Goal: Task Accomplishment & Management: Manage account settings

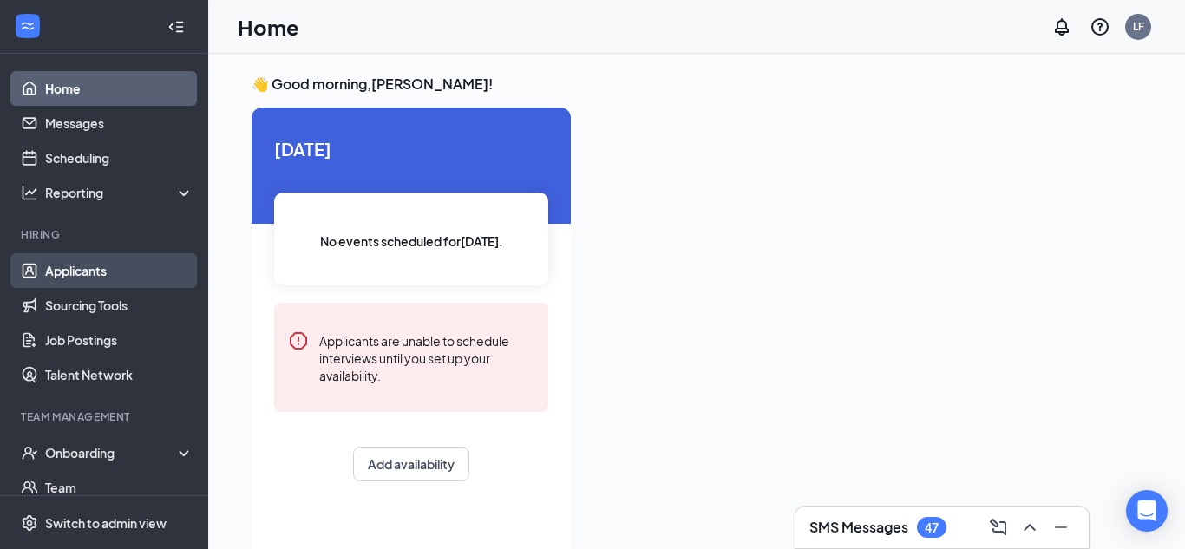
click at [70, 270] on link "Applicants" at bounding box center [119, 270] width 148 height 35
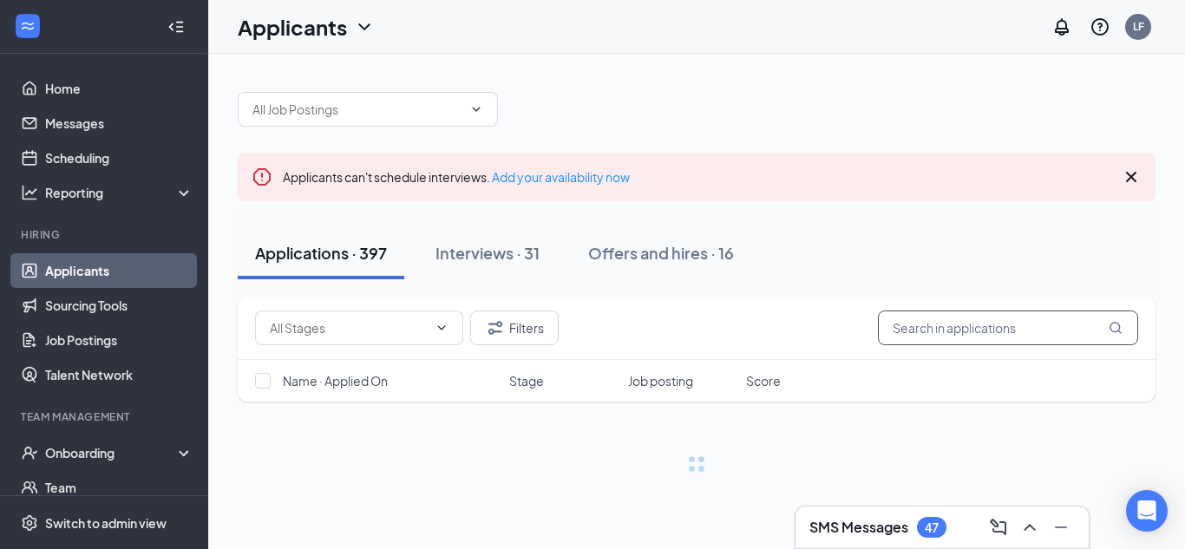
click at [1009, 330] on input "text" at bounding box center [1008, 327] width 260 height 35
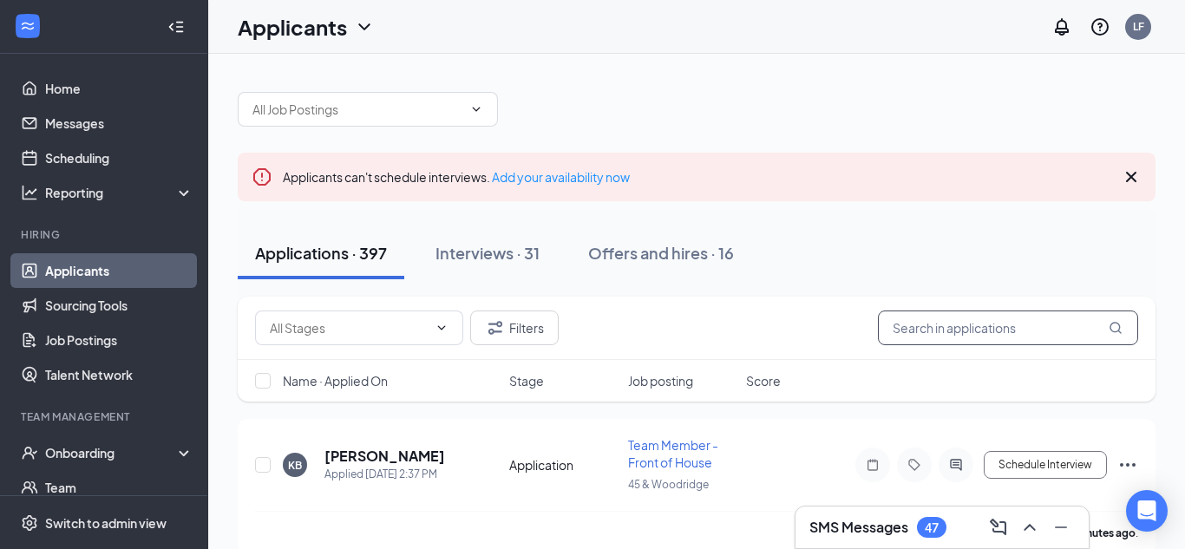
click at [977, 335] on input "text" at bounding box center [1008, 327] width 260 height 35
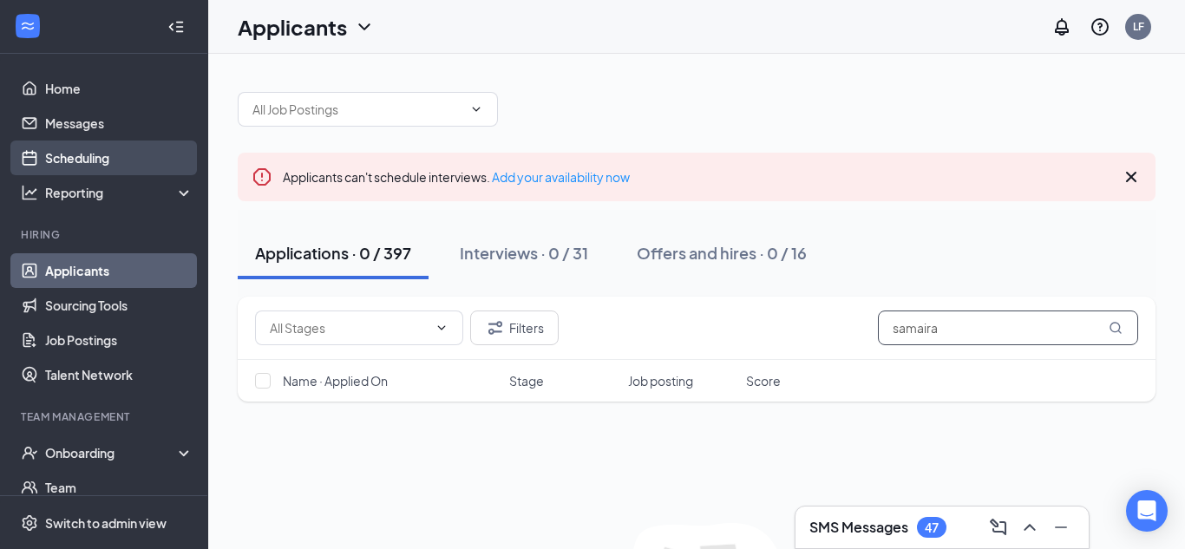
type input "samaira"
click at [144, 159] on link "Scheduling" at bounding box center [119, 157] width 148 height 35
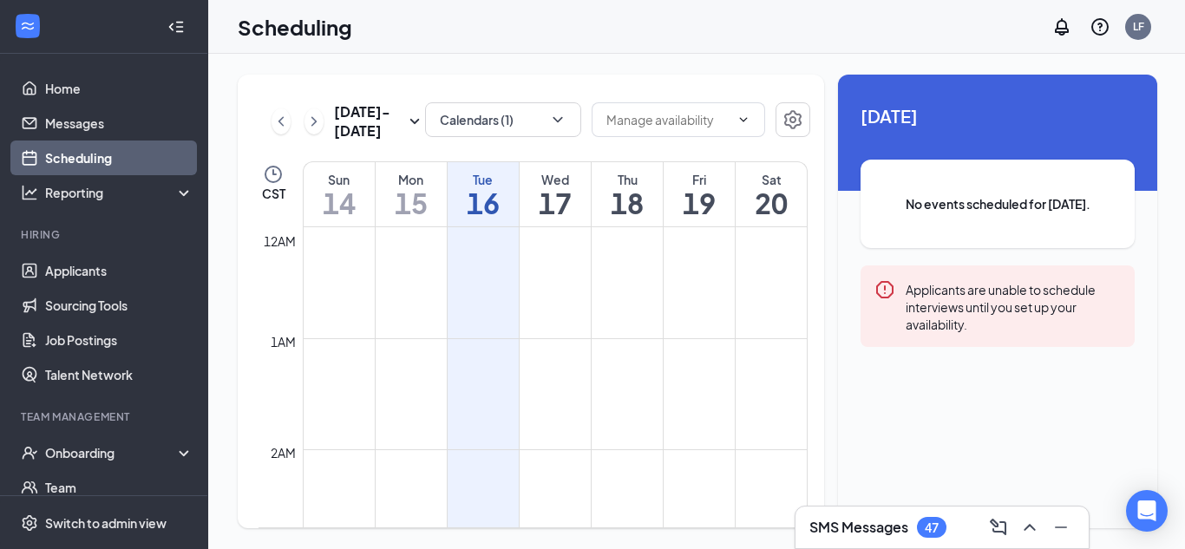
scroll to position [852, 0]
click at [277, 130] on icon "ChevronLeft" at bounding box center [280, 121] width 17 height 21
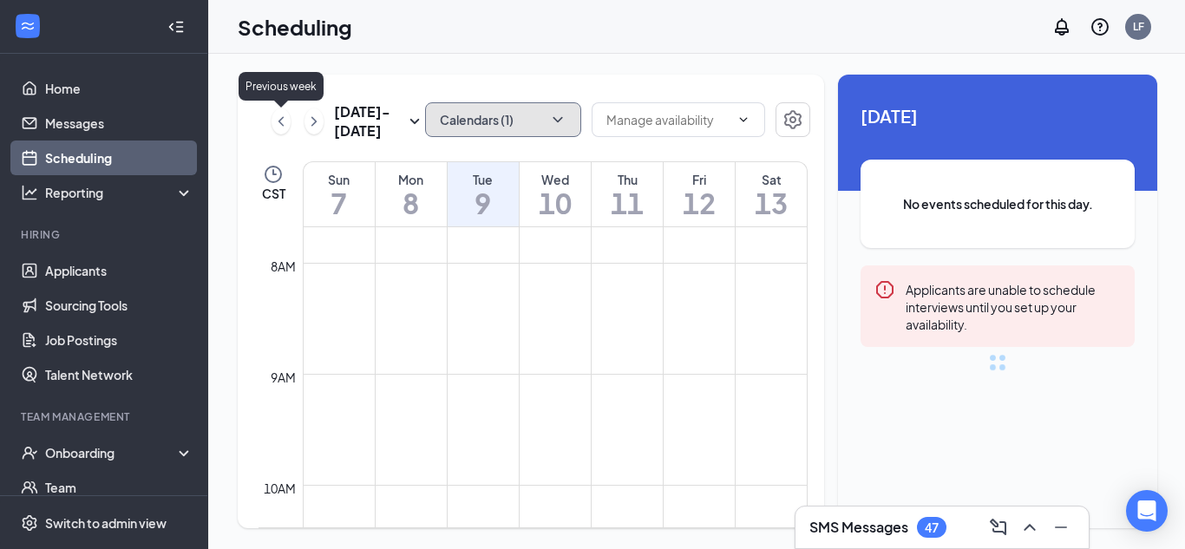
click at [473, 134] on button "Calendars (1)" at bounding box center [503, 119] width 156 height 35
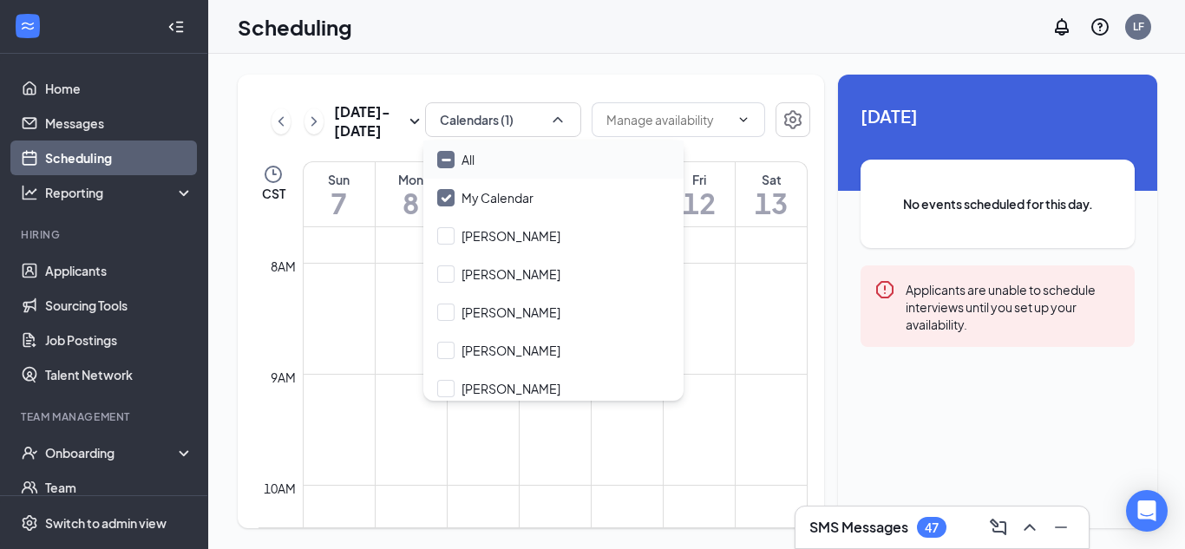
click at [490, 163] on div "All" at bounding box center [553, 159] width 260 height 38
checkbox input "true"
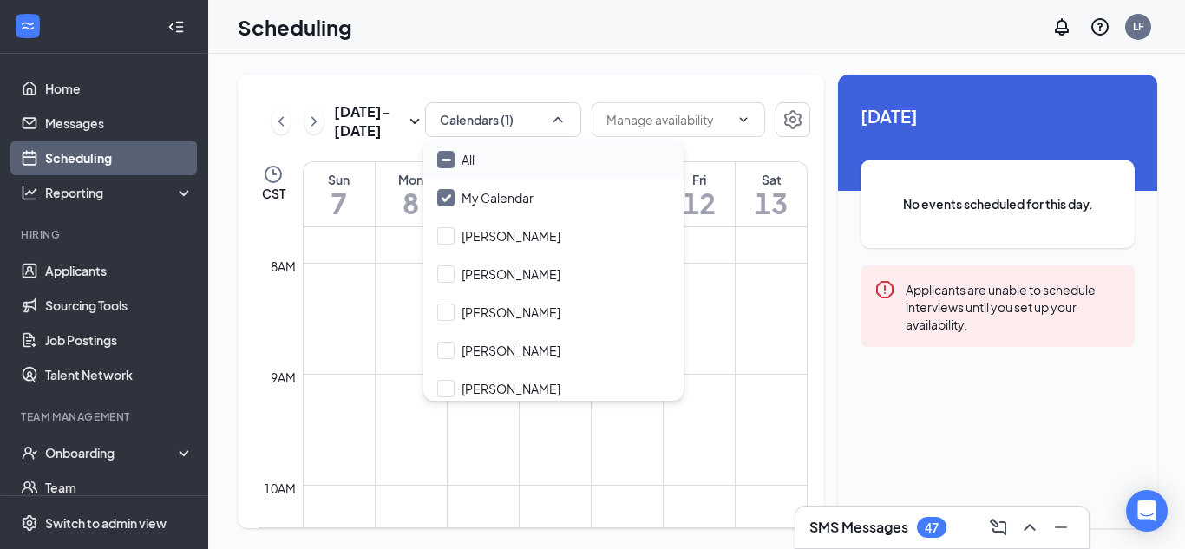
checkbox input "true"
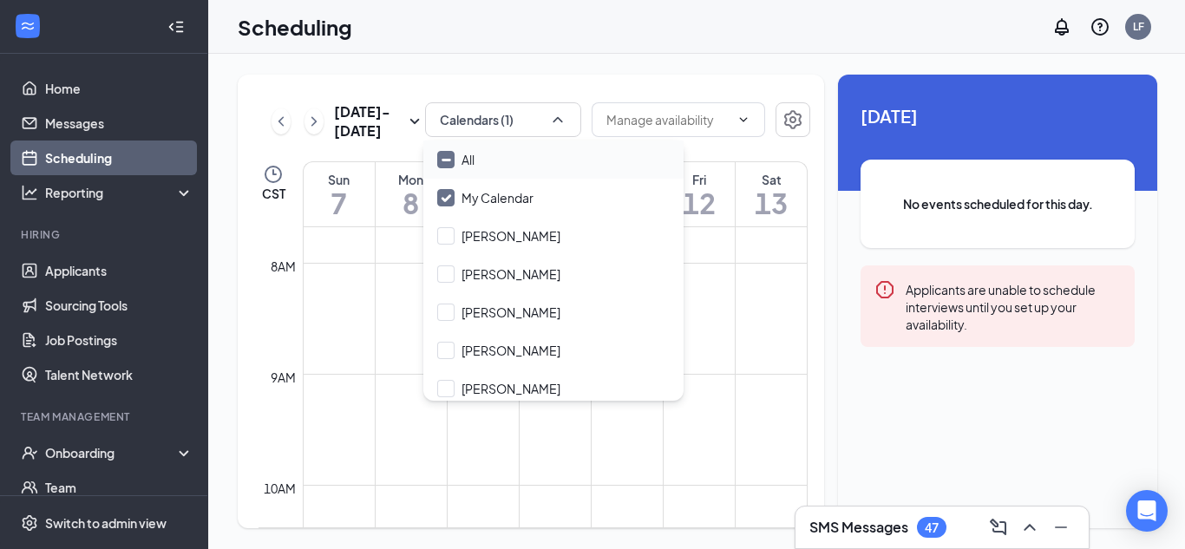
checkbox input "true"
click at [313, 125] on icon "ChevronRight" at bounding box center [313, 121] width 5 height 10
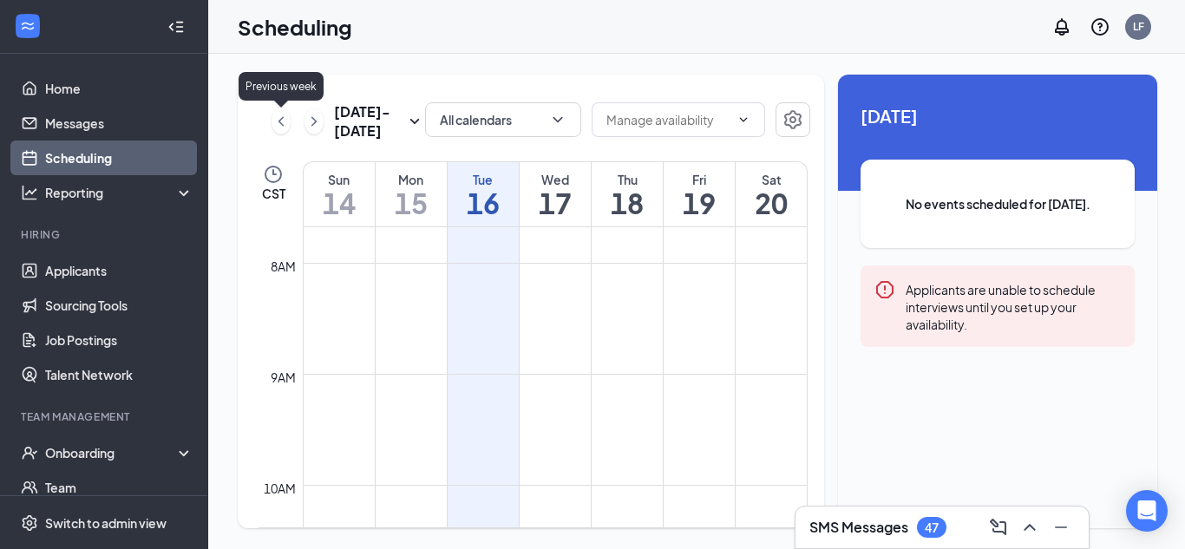
click at [272, 125] on icon "ChevronLeft" at bounding box center [280, 121] width 17 height 21
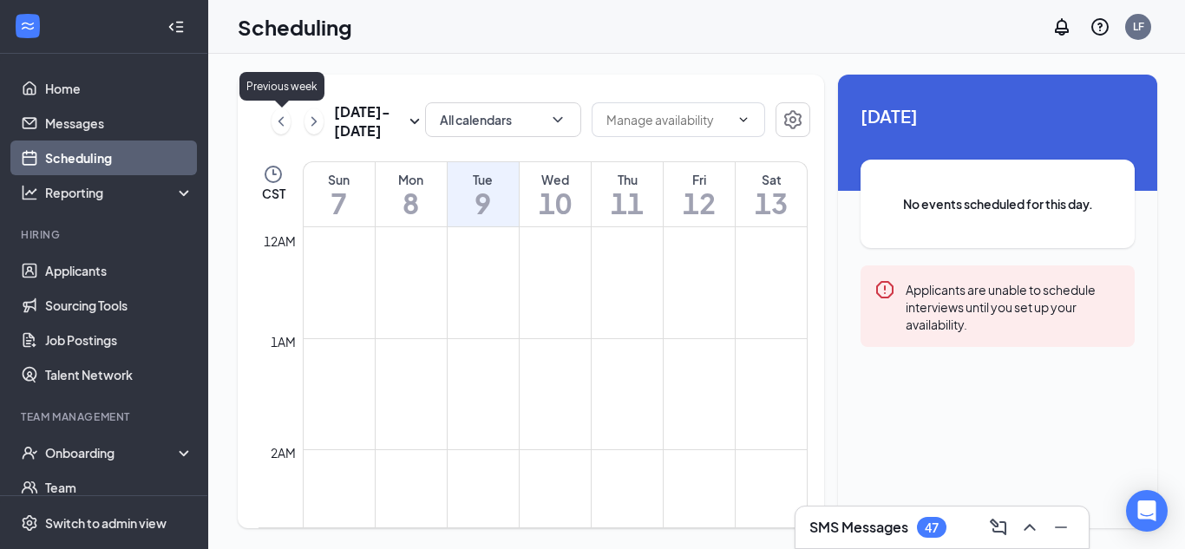
click at [277, 126] on icon "ChevronLeft" at bounding box center [280, 121] width 17 height 21
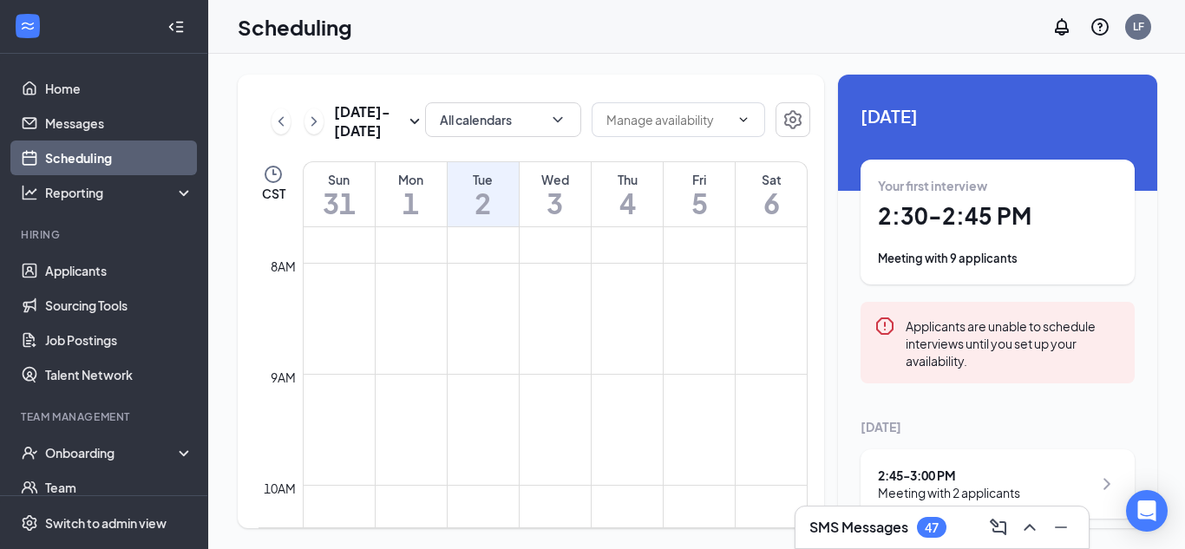
scroll to position [202, 0]
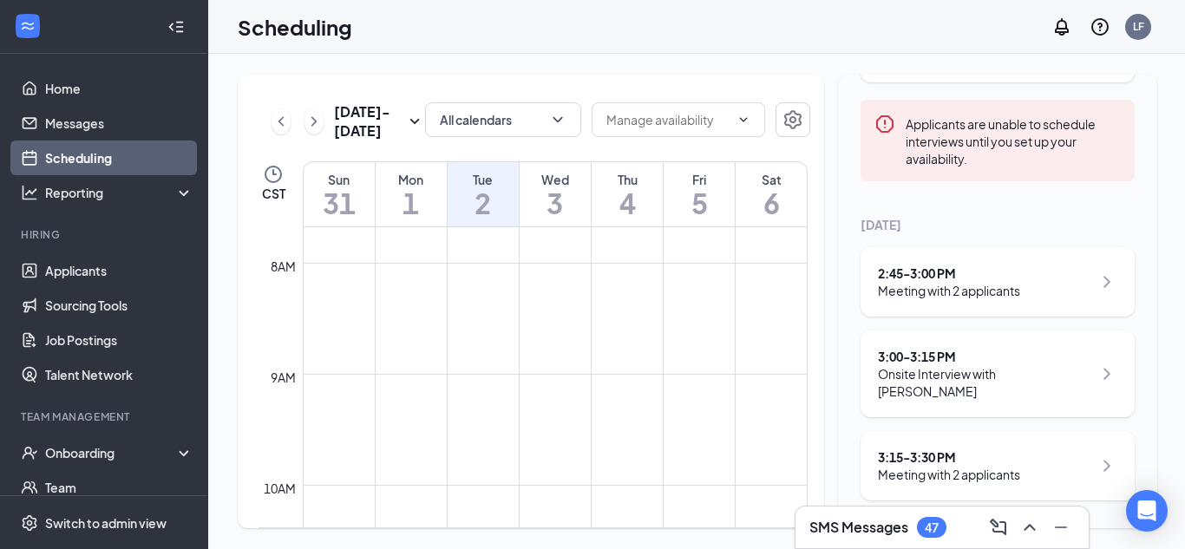
click at [1061, 301] on div "2:45 - 3:00 PM Meeting with 2 applicants" at bounding box center [997, 281] width 274 height 69
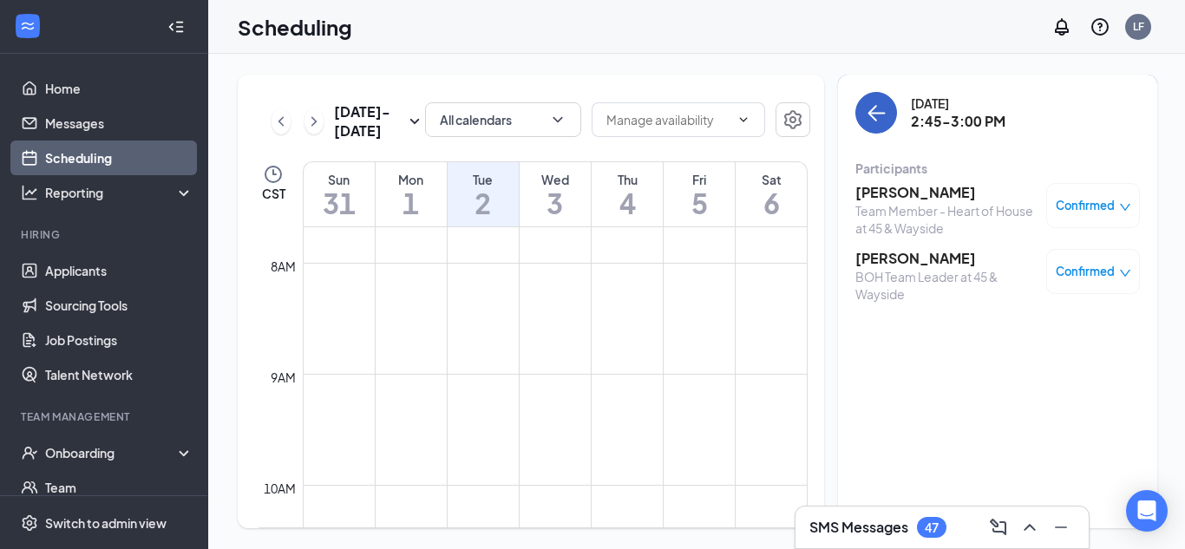
click at [875, 109] on icon "ArrowLeft" at bounding box center [875, 112] width 21 height 21
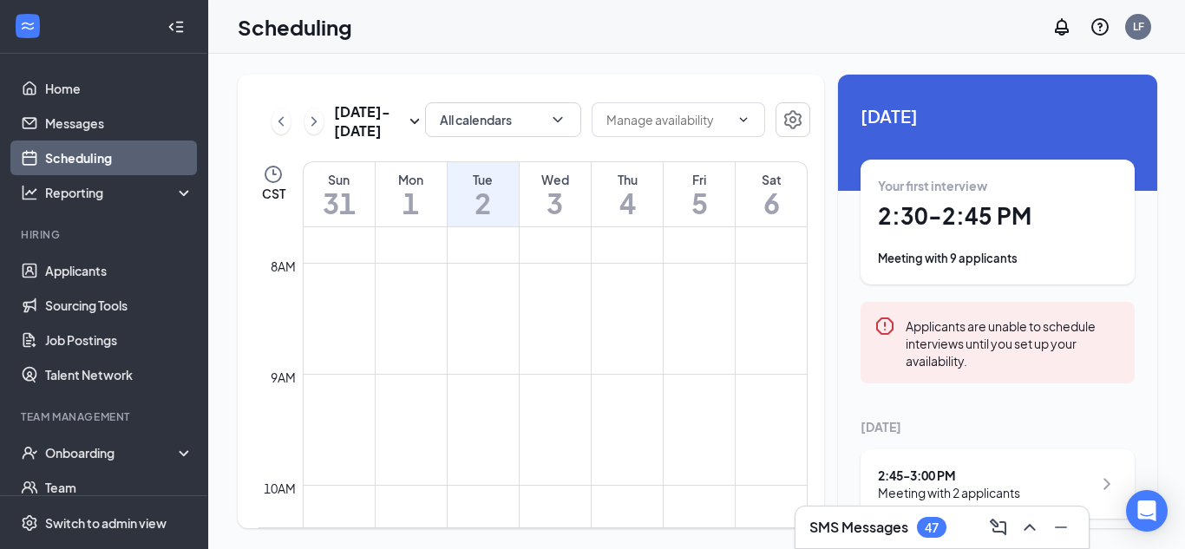
scroll to position [202, 0]
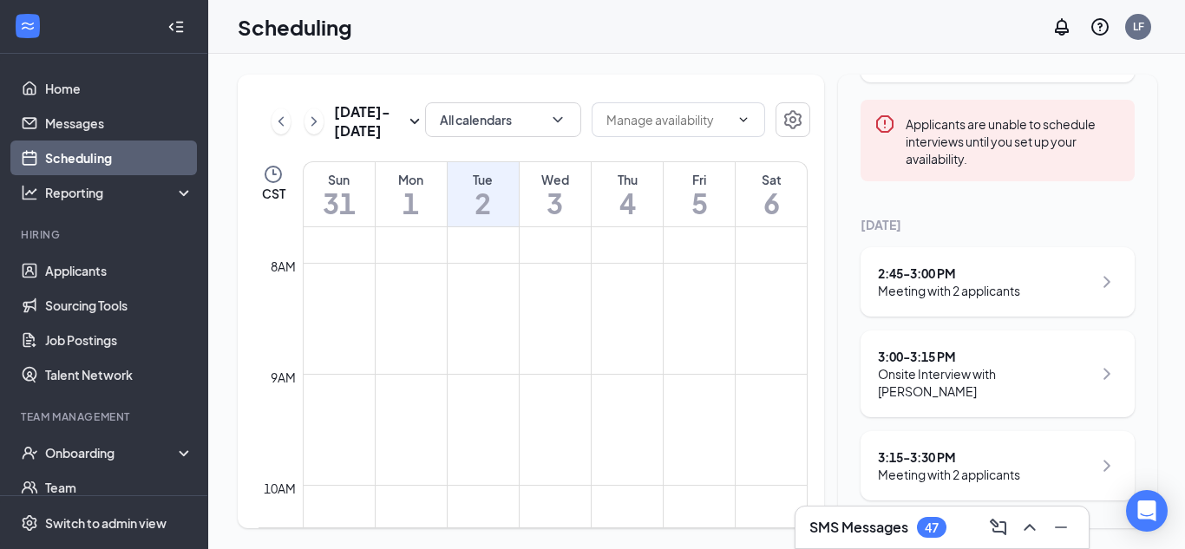
click at [1016, 382] on div "Onsite Interview with Oscar Zamarripa" at bounding box center [985, 382] width 214 height 35
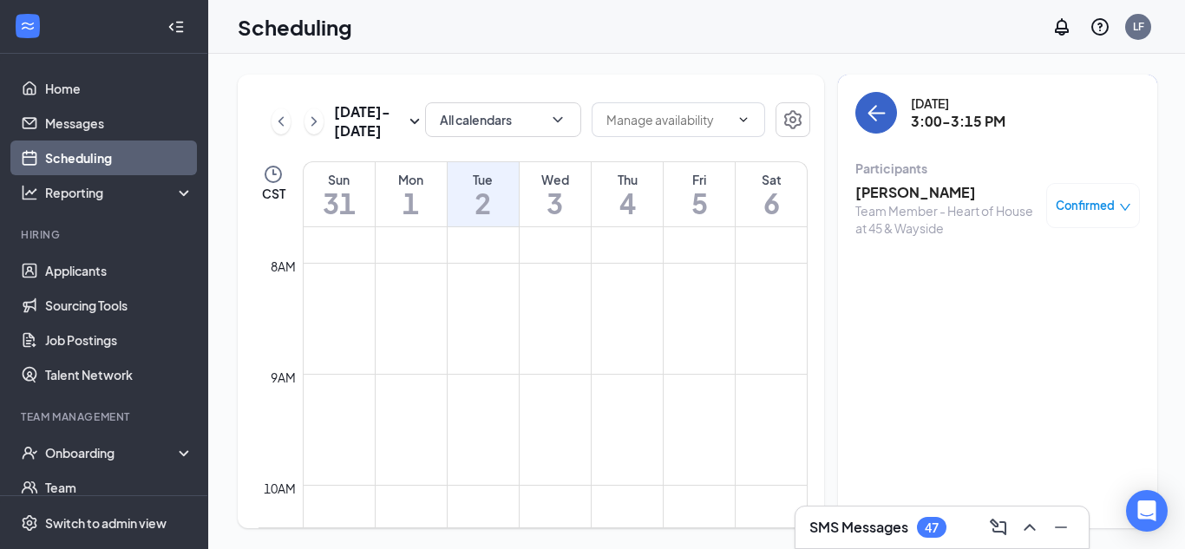
click at [879, 117] on icon "ArrowLeft" at bounding box center [875, 112] width 21 height 21
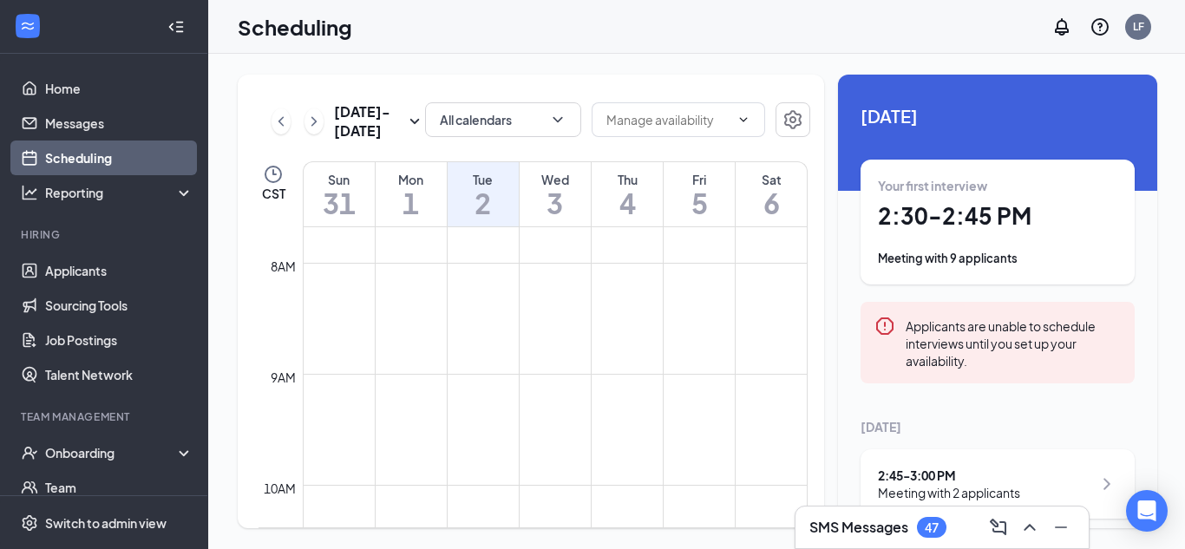
scroll to position [202, 0]
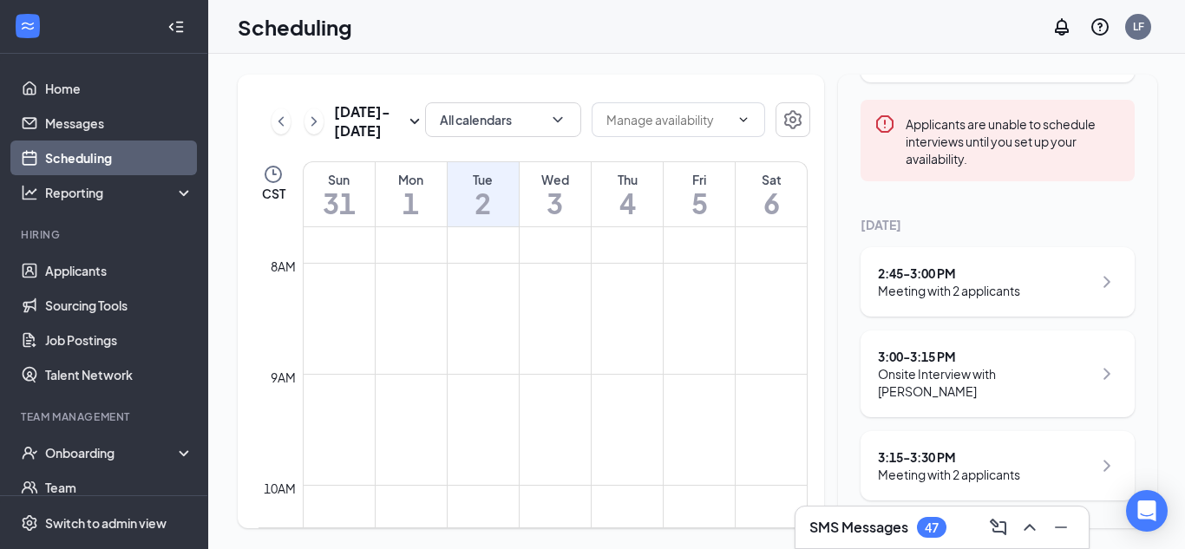
click at [958, 460] on div "3:15 - 3:30 PM" at bounding box center [949, 456] width 142 height 17
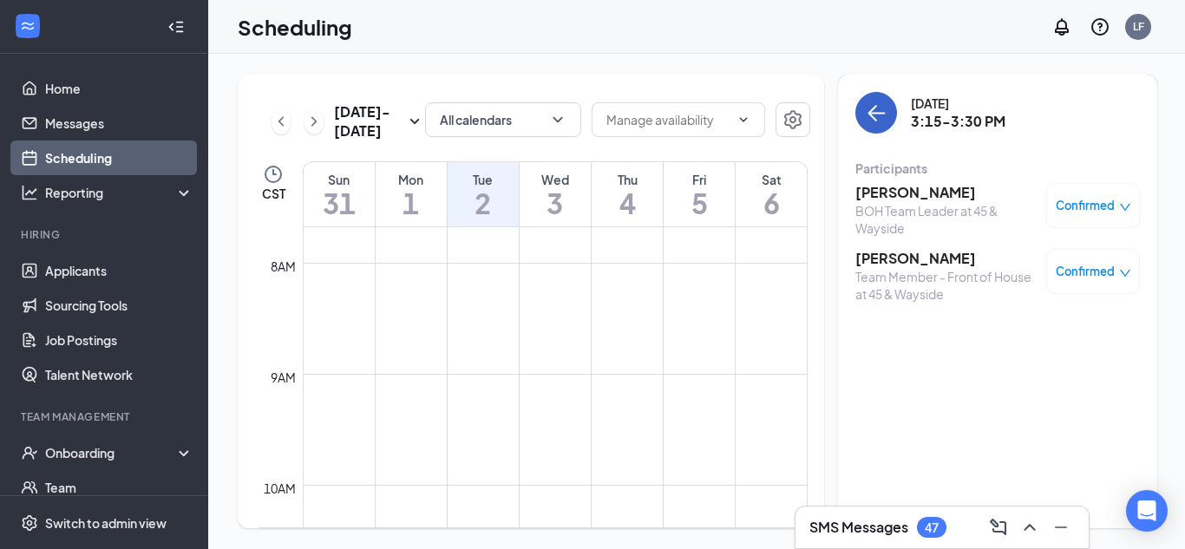
click at [875, 104] on icon "ArrowLeft" at bounding box center [875, 112] width 21 height 21
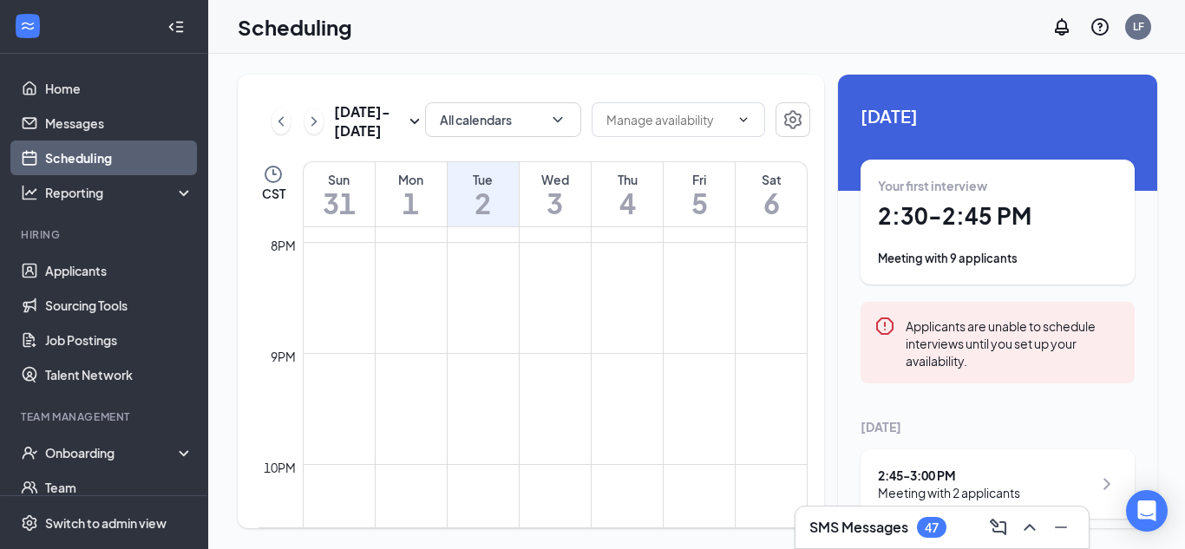
scroll to position [2364, 0]
click at [286, 125] on icon "ChevronLeft" at bounding box center [280, 121] width 17 height 21
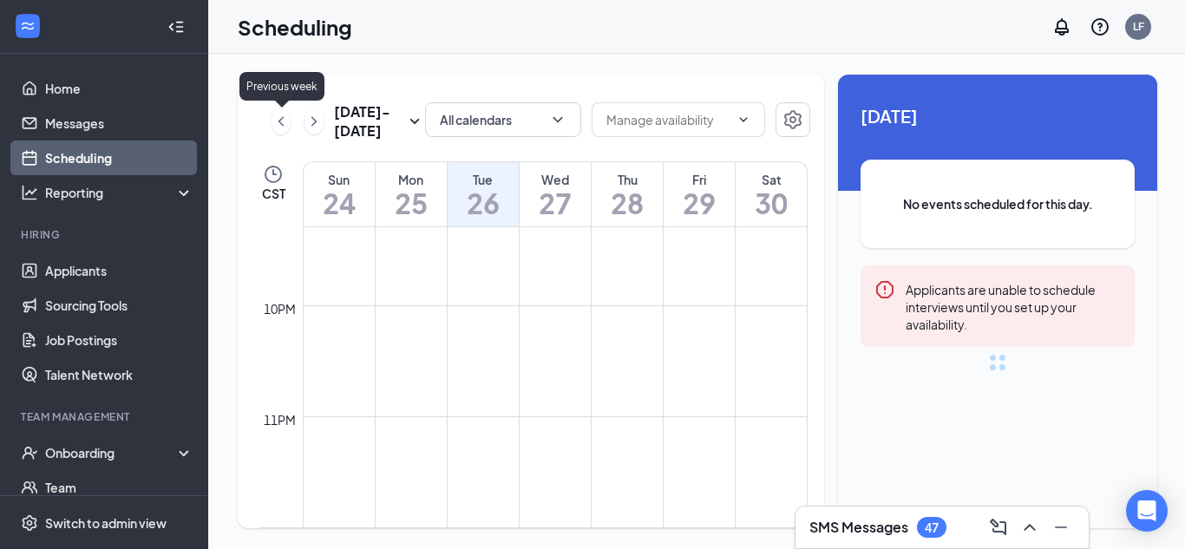
scroll to position [852, 0]
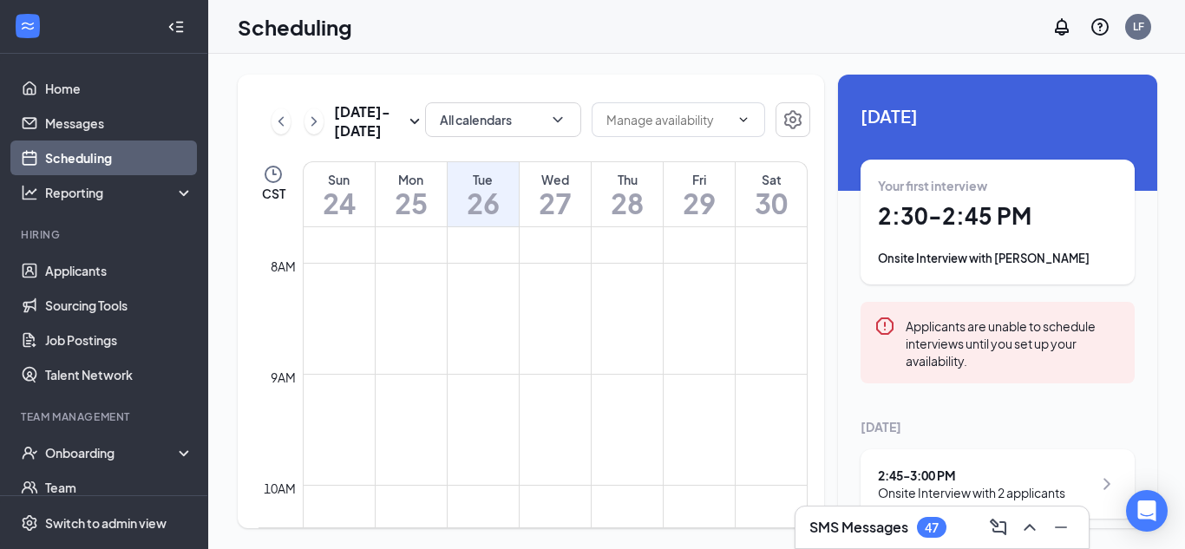
click at [323, 124] on div "Aug 24 - Aug 30" at bounding box center [347, 121] width 153 height 38
click at [310, 124] on icon "ChevronRight" at bounding box center [313, 121] width 17 height 21
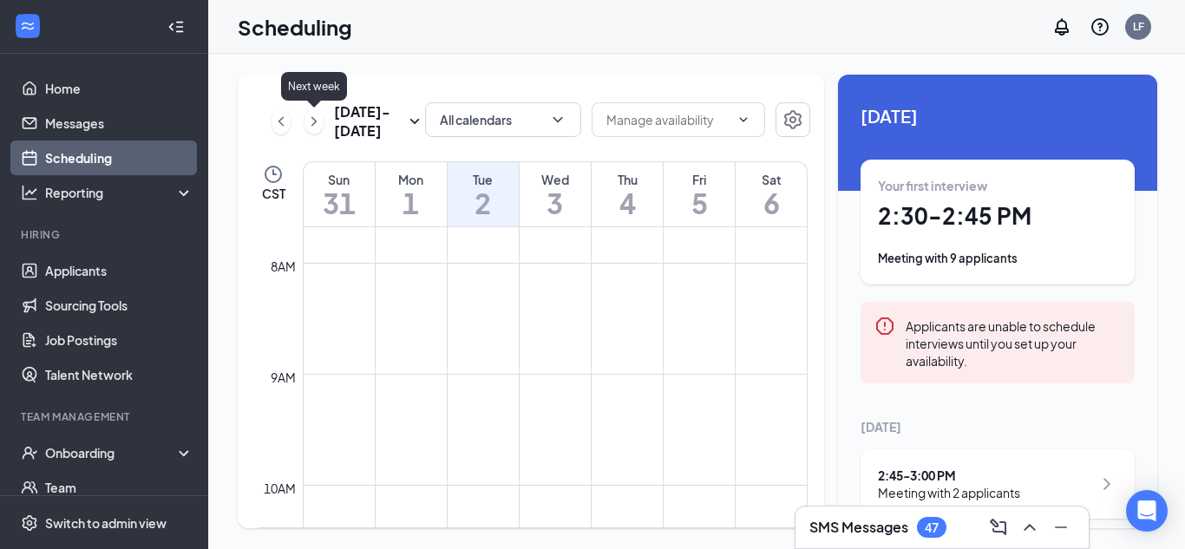
click at [310, 124] on icon "ChevronRight" at bounding box center [313, 121] width 17 height 21
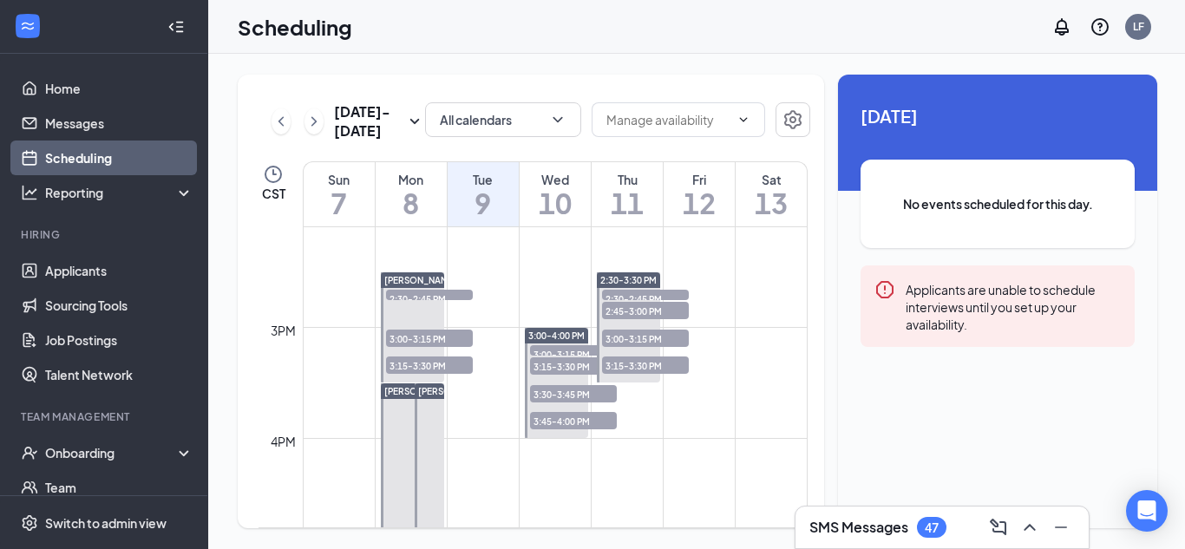
scroll to position [1564, 0]
click at [634, 295] on span "2:30-2:45 PM" at bounding box center [645, 299] width 87 height 17
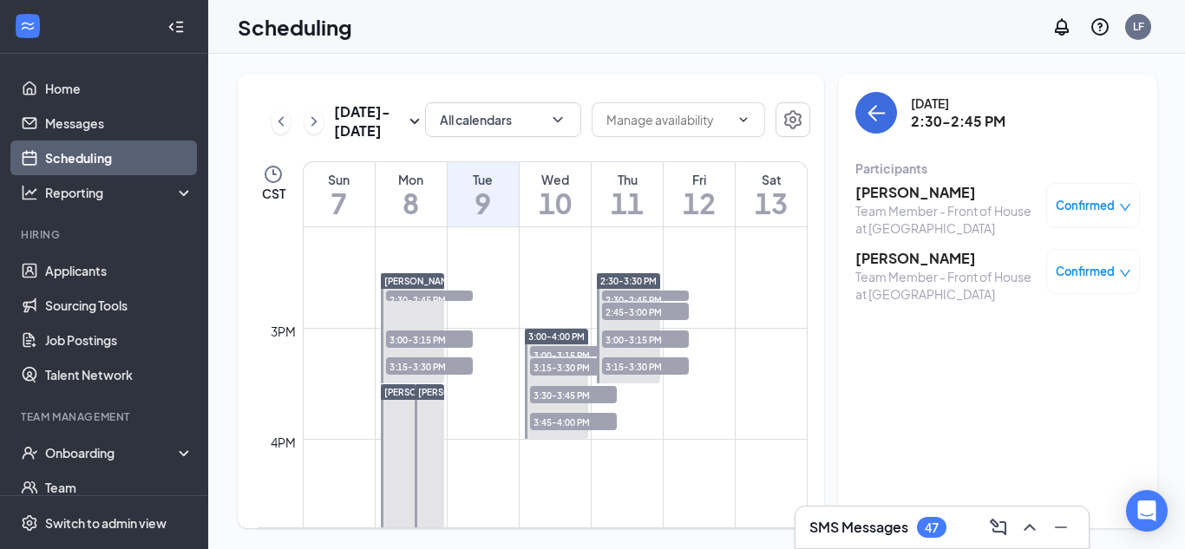
click at [632, 310] on span "2:45-3:00 PM" at bounding box center [645, 311] width 87 height 17
click at [948, 191] on h3 "Samaria Robertson" at bounding box center [946, 192] width 182 height 19
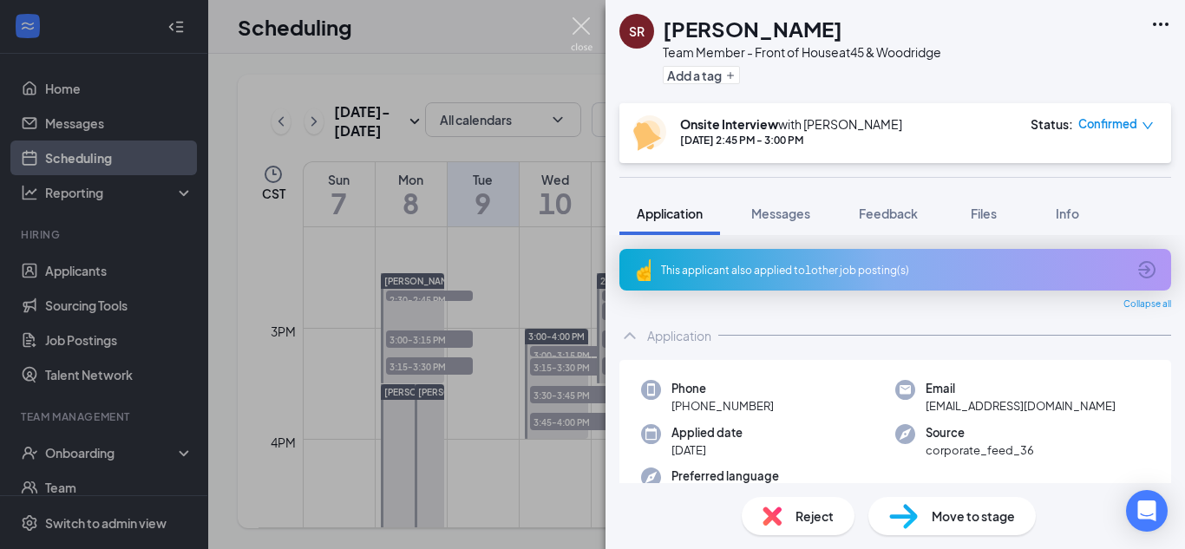
click at [578, 26] on img at bounding box center [582, 34] width 22 height 34
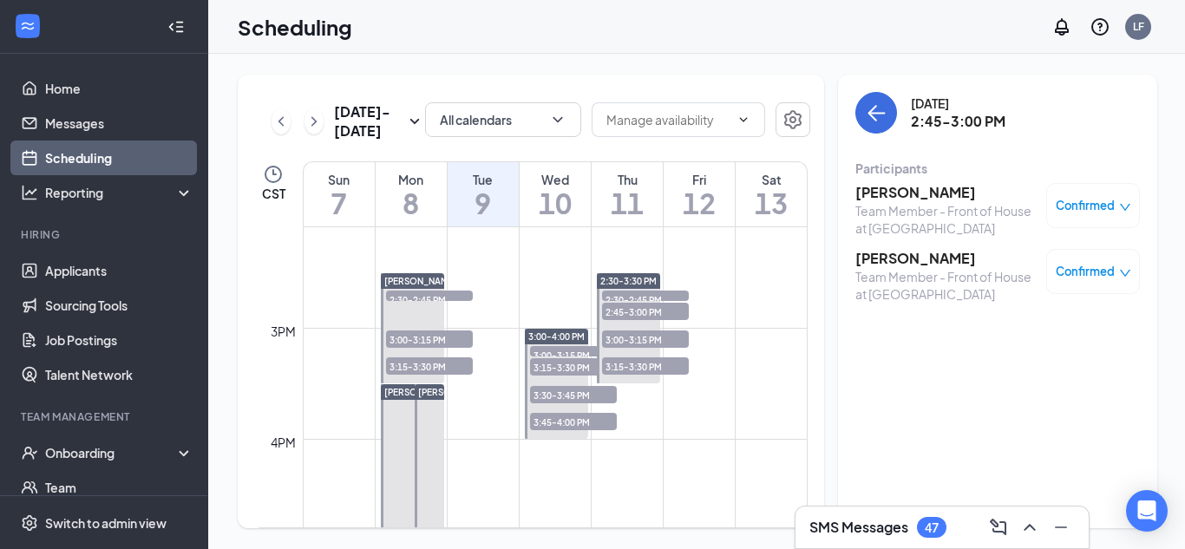
click at [648, 363] on span "3:15-3:30 PM" at bounding box center [645, 365] width 87 height 17
click at [922, 189] on h3 "[PERSON_NAME]" at bounding box center [946, 192] width 182 height 19
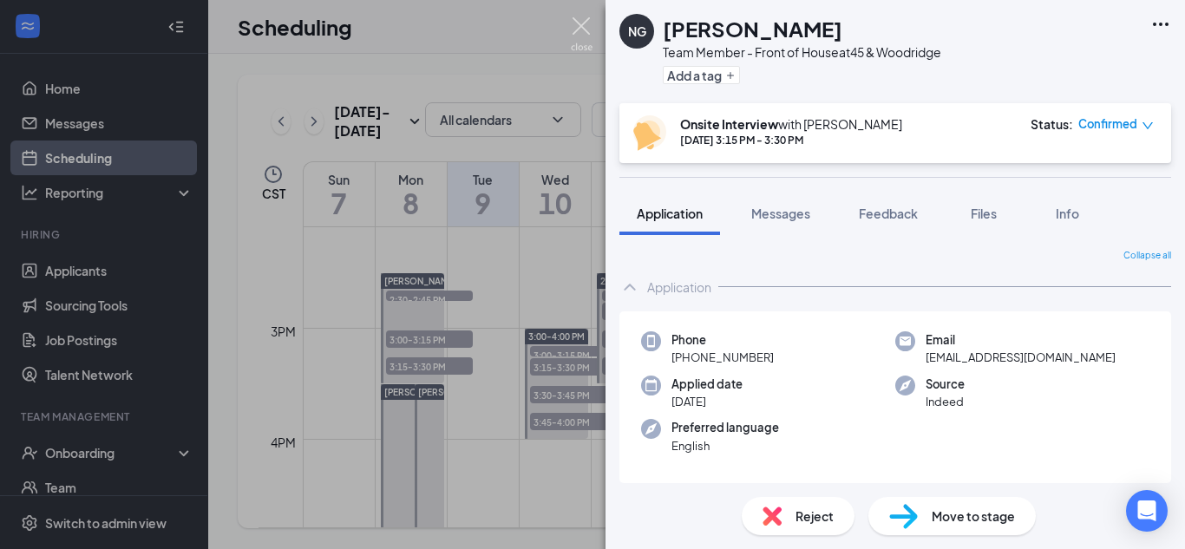
click at [575, 29] on img at bounding box center [582, 34] width 22 height 34
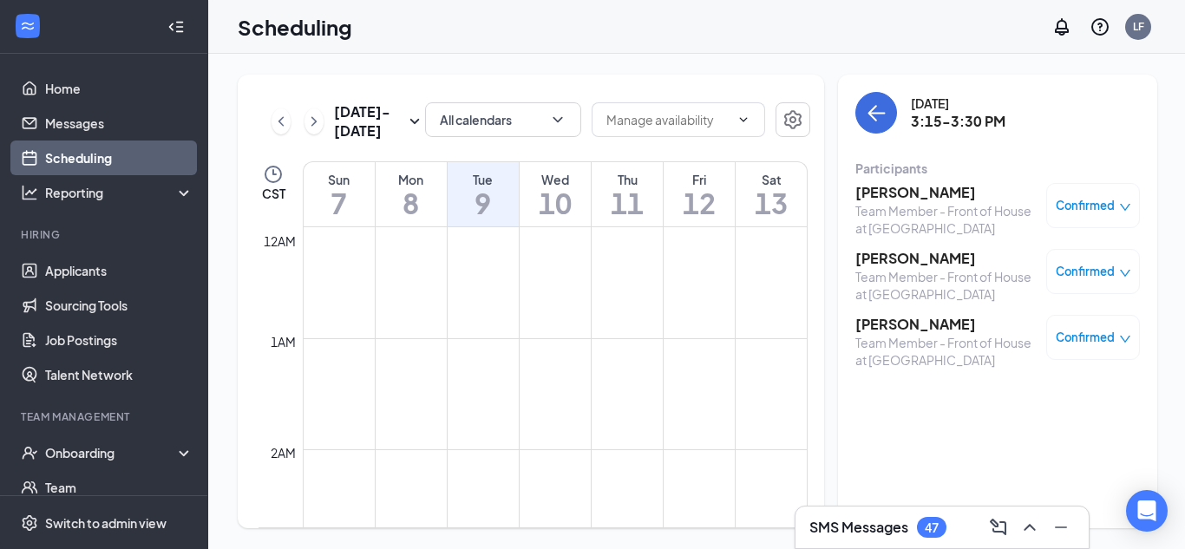
scroll to position [852, 0]
click at [880, 119] on icon "ArrowLeft" at bounding box center [875, 112] width 21 height 21
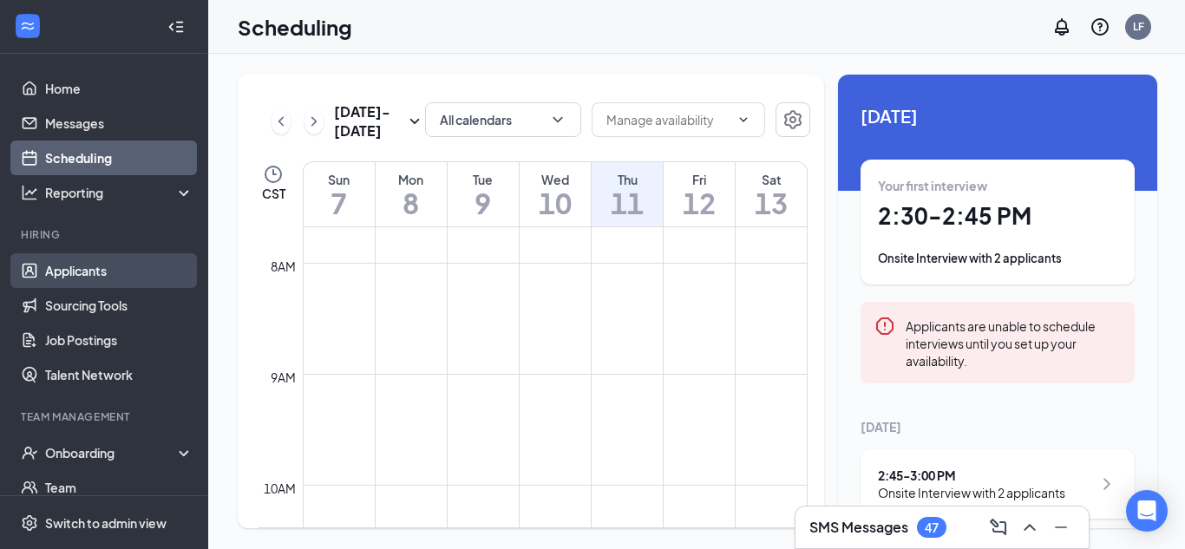
click at [121, 270] on link "Applicants" at bounding box center [119, 270] width 148 height 35
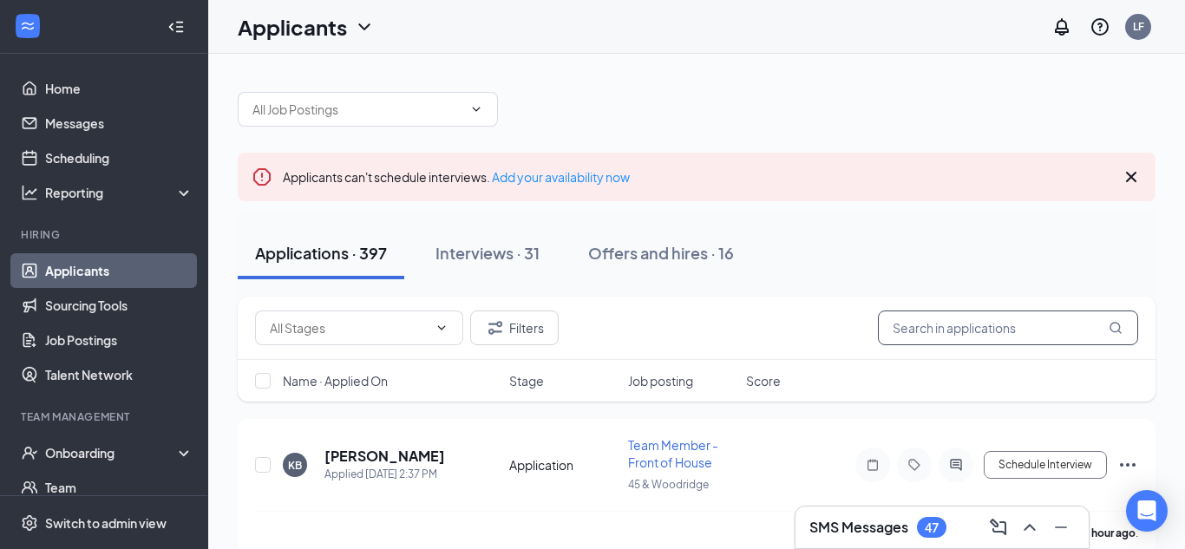
click at [956, 329] on input "text" at bounding box center [1008, 327] width 260 height 35
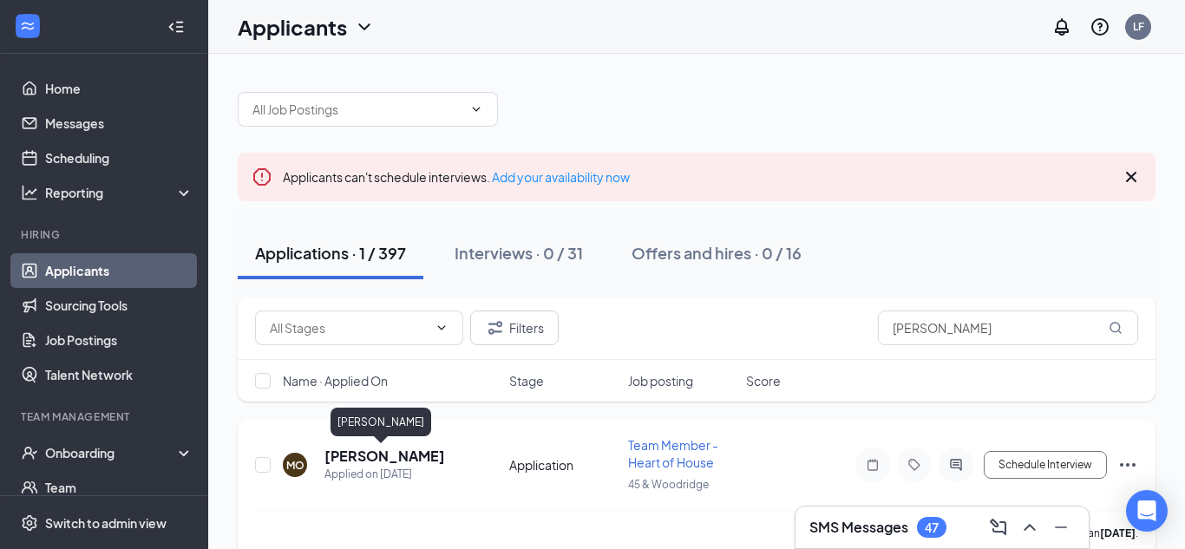
click at [360, 457] on h5 "[PERSON_NAME]" at bounding box center [384, 456] width 121 height 19
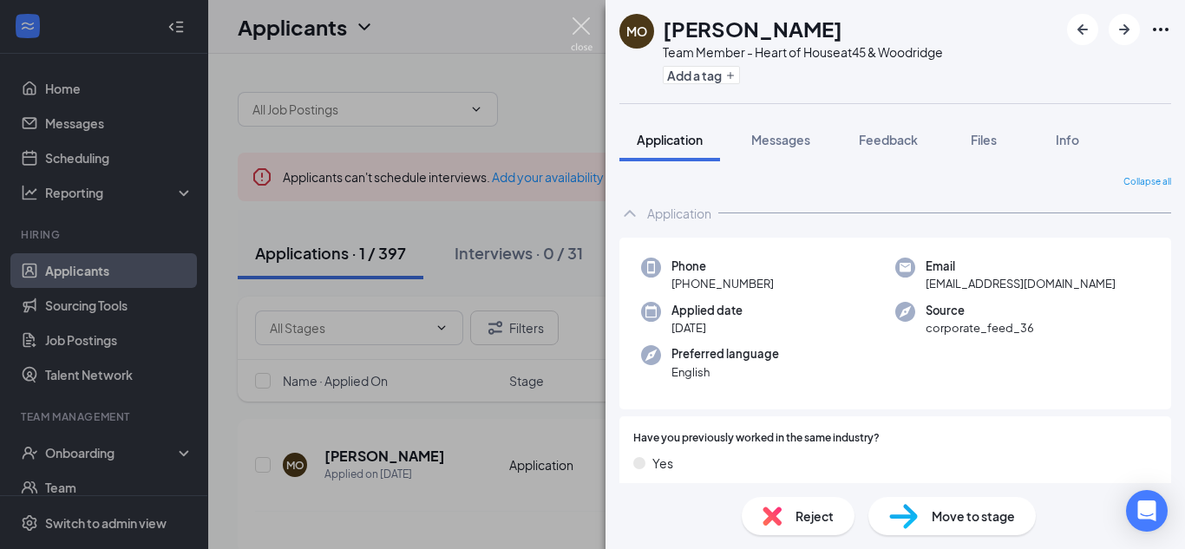
click at [580, 29] on img at bounding box center [582, 34] width 22 height 34
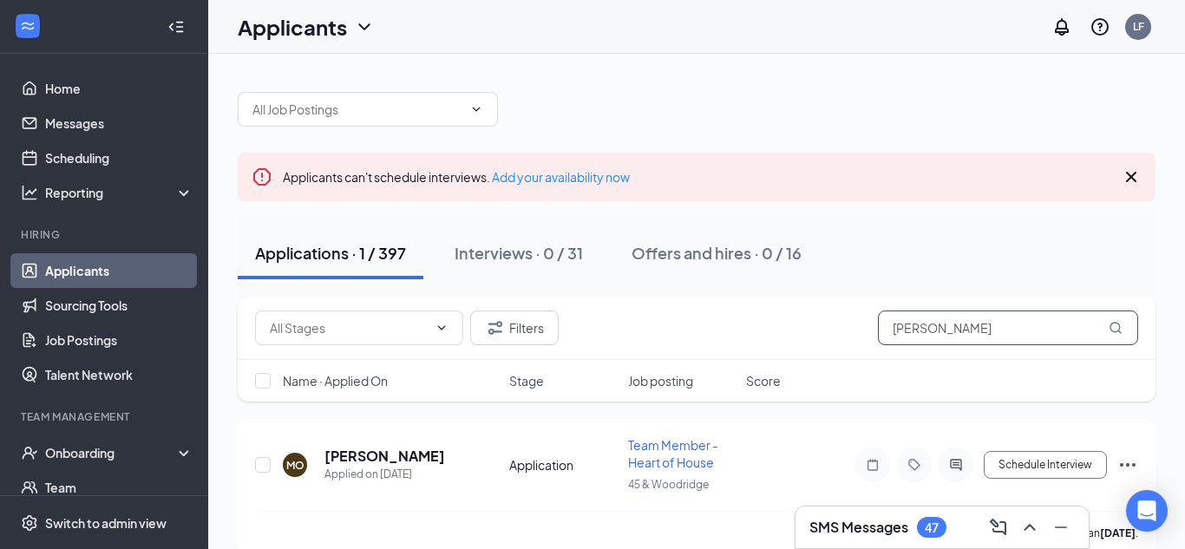
click at [960, 323] on input "[PERSON_NAME]" at bounding box center [1008, 327] width 260 height 35
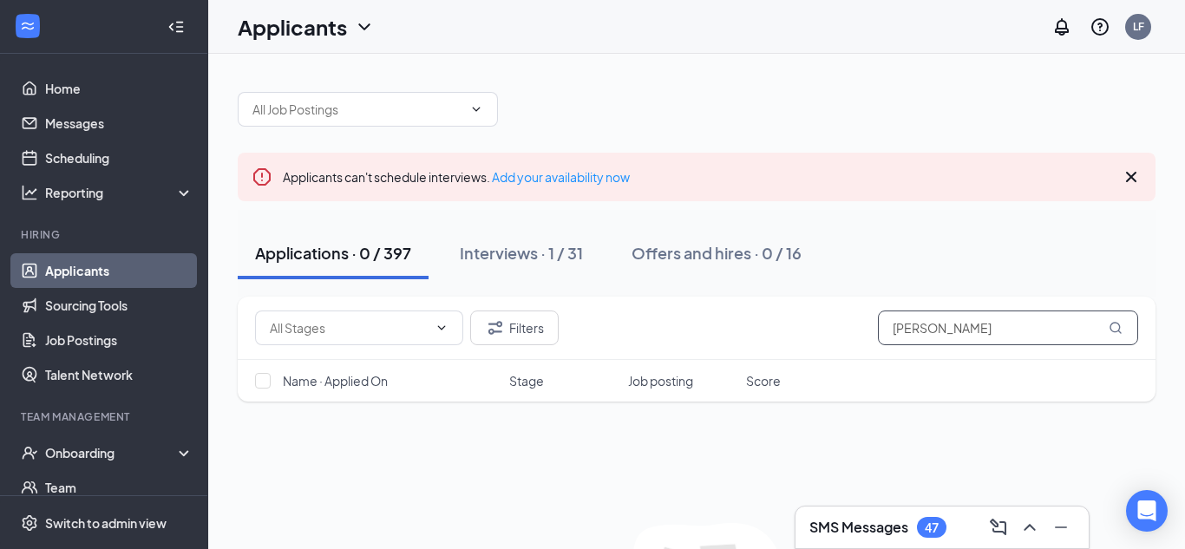
type input "[PERSON_NAME] [PERSON_NAME]"
click at [998, 320] on input "[PERSON_NAME] [PERSON_NAME]" at bounding box center [1008, 327] width 260 height 35
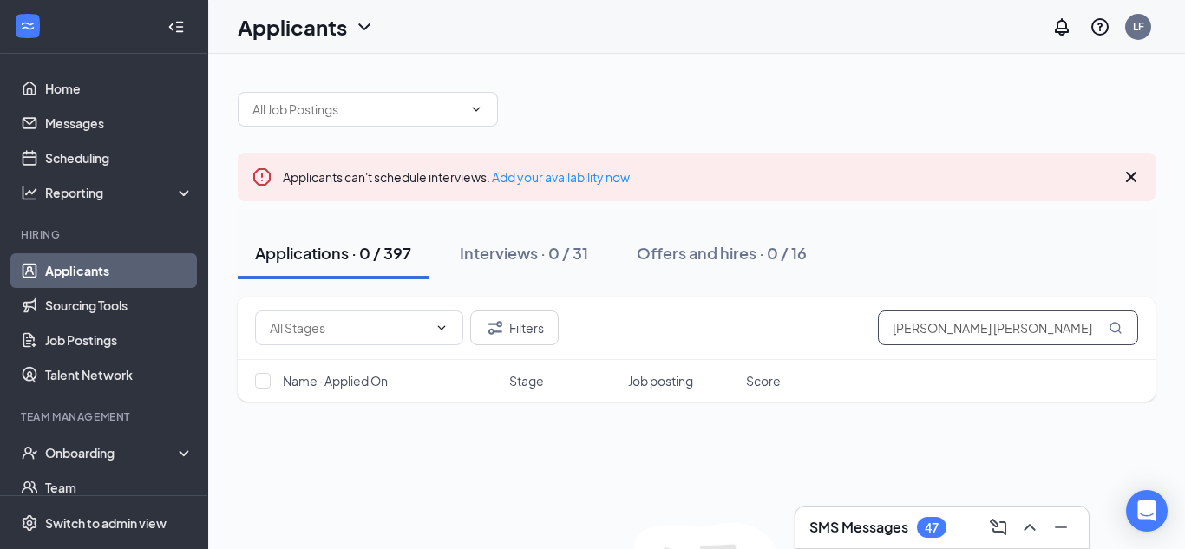
click at [998, 320] on input "[PERSON_NAME] [PERSON_NAME]" at bounding box center [1008, 327] width 260 height 35
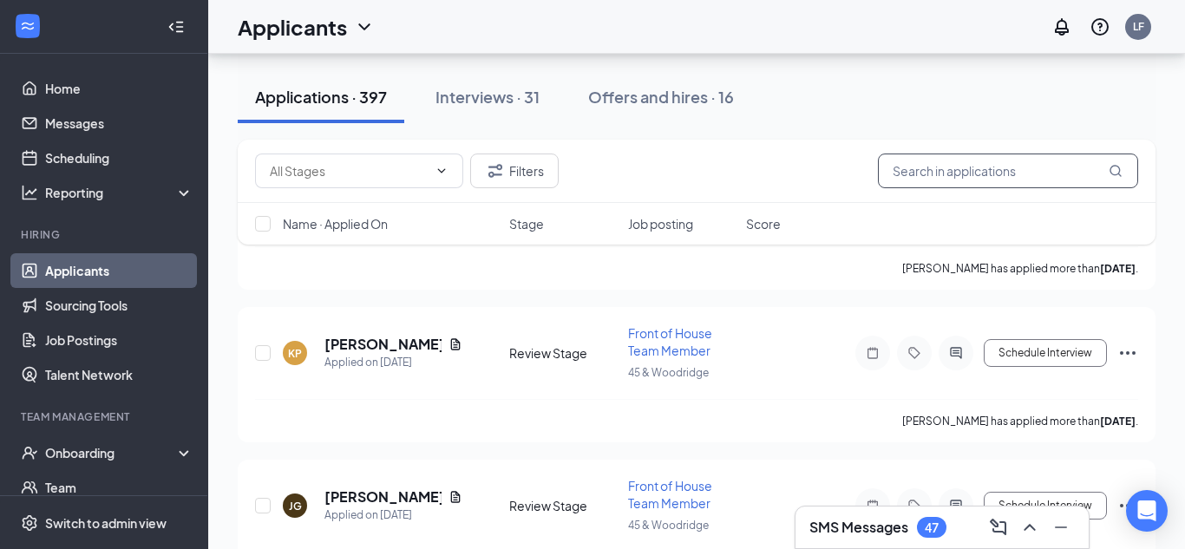
scroll to position [2827, 0]
click at [354, 31] on icon "ChevronDown" at bounding box center [364, 26] width 21 height 21
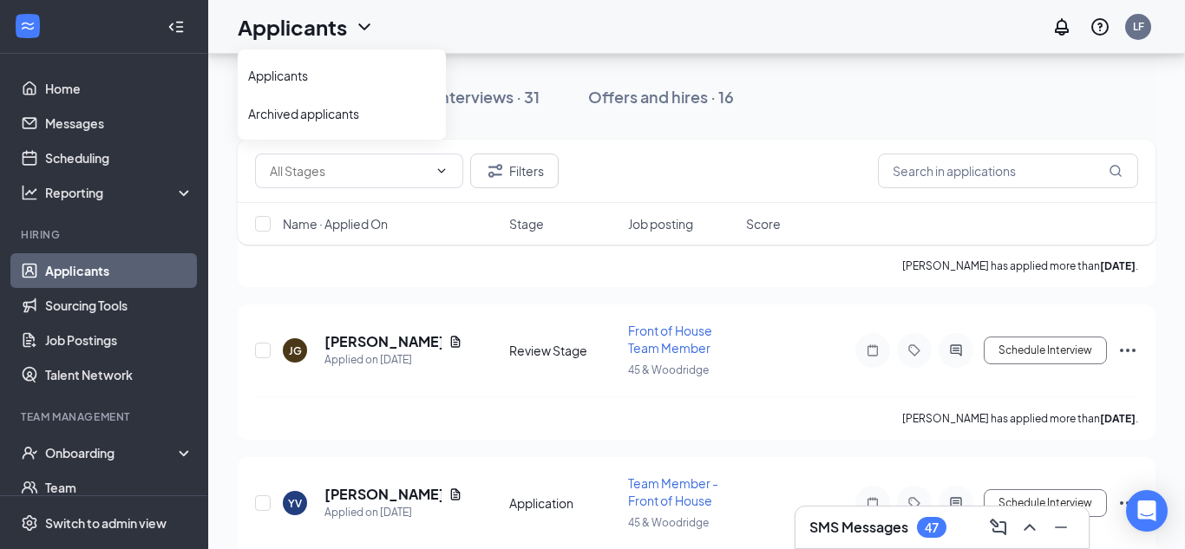
click at [534, 41] on div "Applicants LF" at bounding box center [696, 27] width 976 height 54
